Goal: Task Accomplishment & Management: Manage account settings

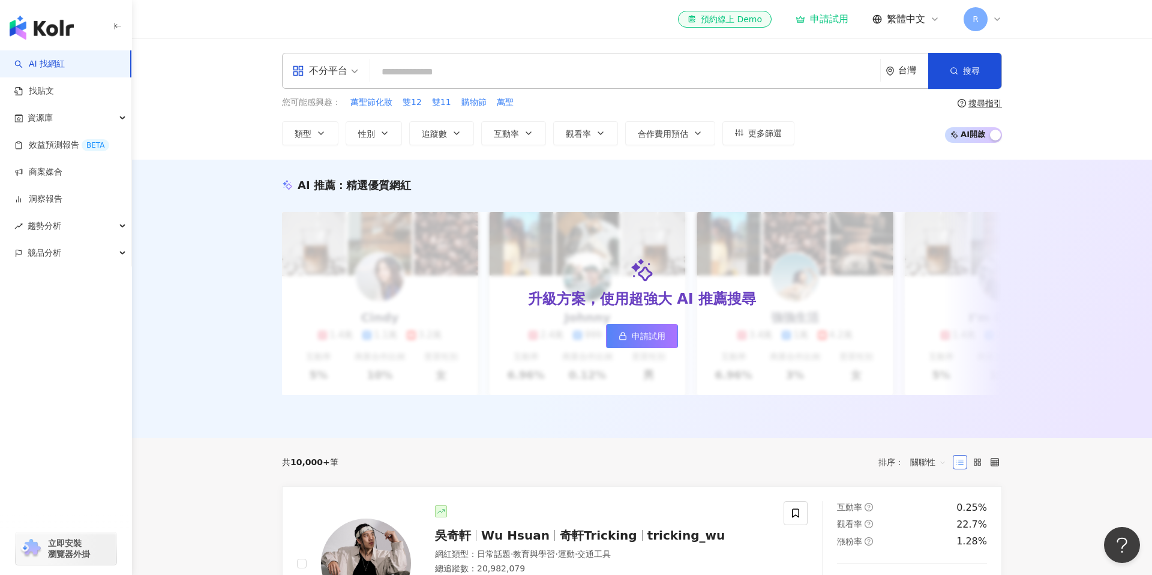
click at [998, 22] on icon at bounding box center [998, 19] width 10 height 10
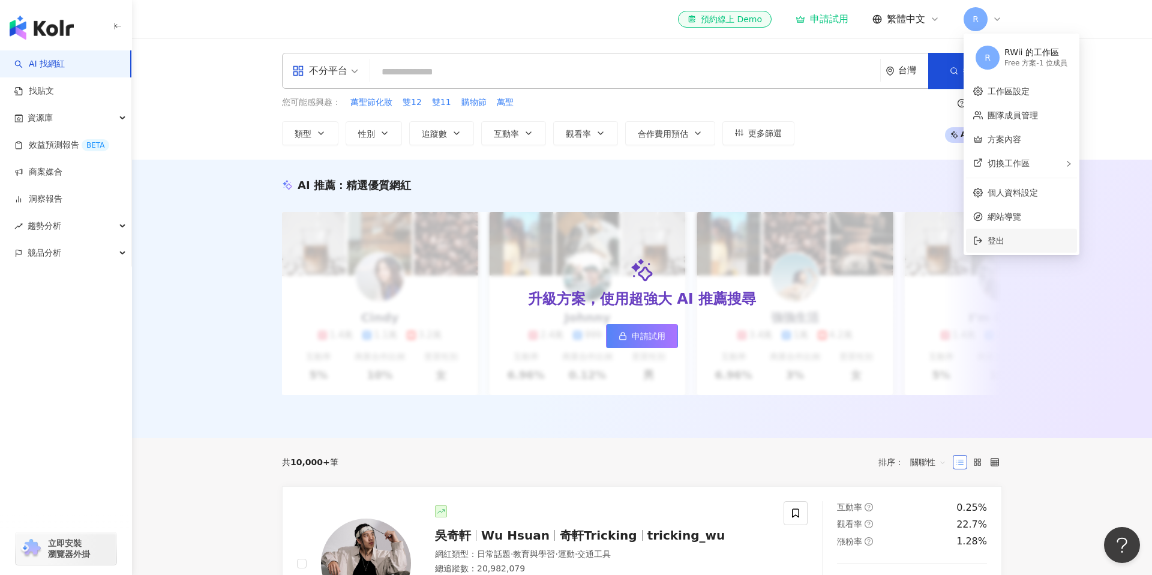
click at [1014, 244] on span "登出" at bounding box center [1029, 240] width 82 height 13
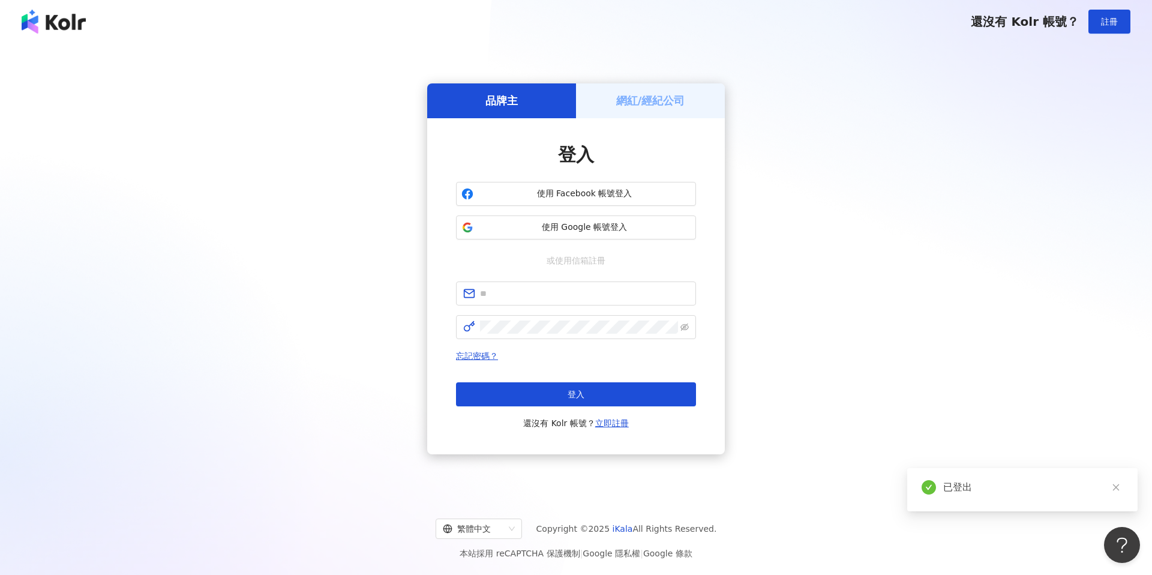
click at [67, 19] on img at bounding box center [54, 22] width 64 height 24
click at [54, 24] on img at bounding box center [54, 22] width 64 height 24
